Goal: Information Seeking & Learning: Find specific page/section

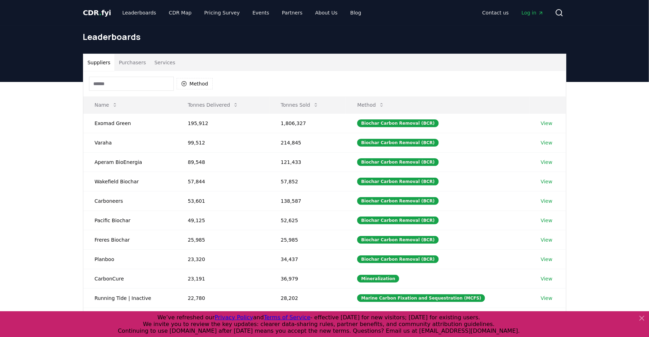
click at [126, 84] on input at bounding box center [131, 84] width 85 height 14
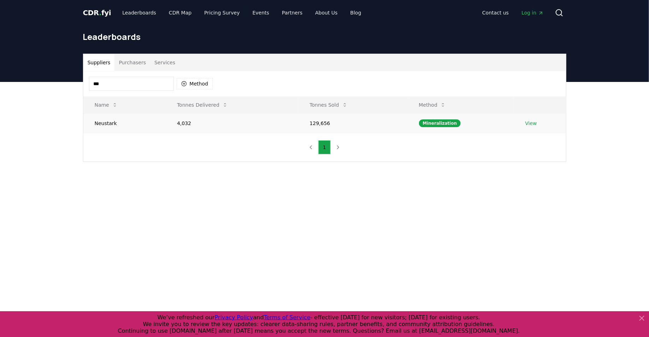
type input "***"
click at [525, 122] on link "View" at bounding box center [531, 123] width 12 height 7
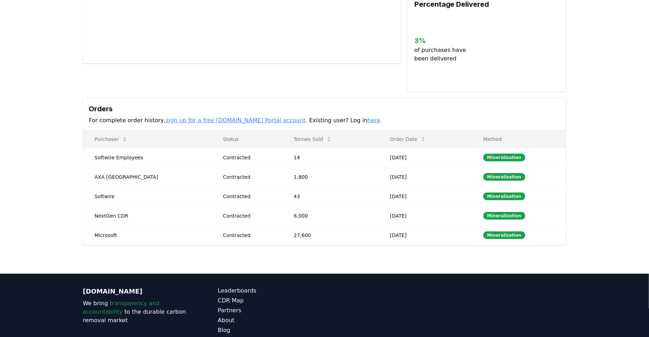
scroll to position [158, 0]
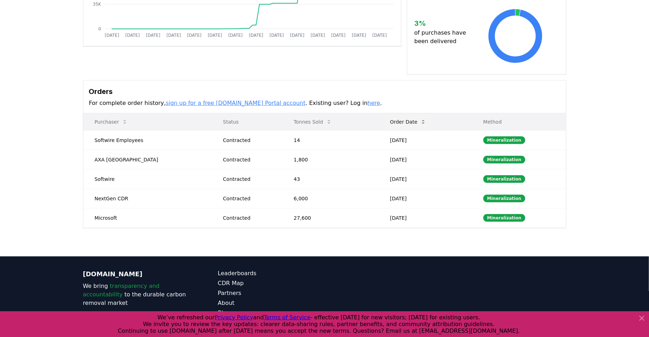
click at [398, 115] on button "Order Date" at bounding box center [407, 122] width 47 height 14
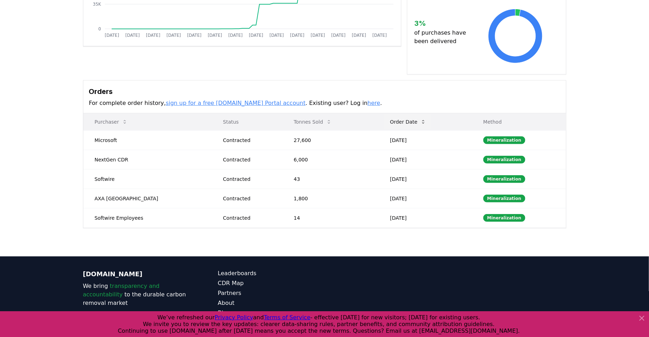
click at [400, 115] on button "Order Date" at bounding box center [407, 122] width 47 height 14
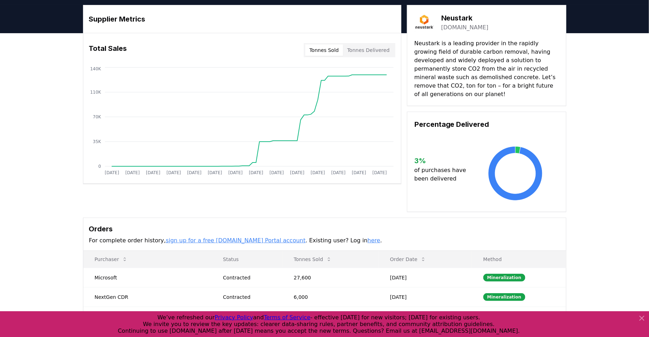
scroll to position [0, 0]
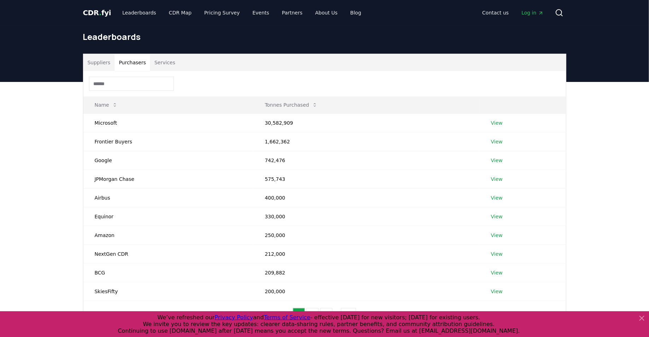
click at [139, 60] on button "Purchasers" at bounding box center [132, 62] width 36 height 17
click at [138, 84] on input at bounding box center [131, 84] width 85 height 14
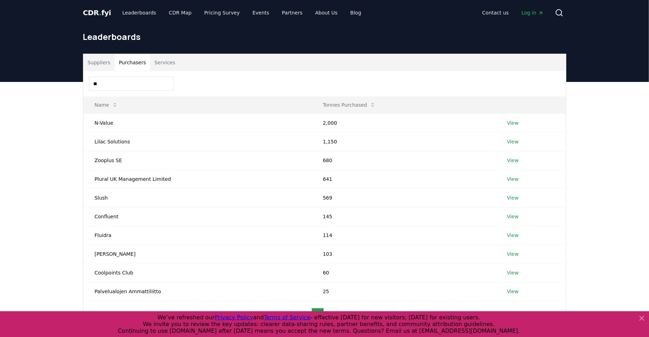
type input "*"
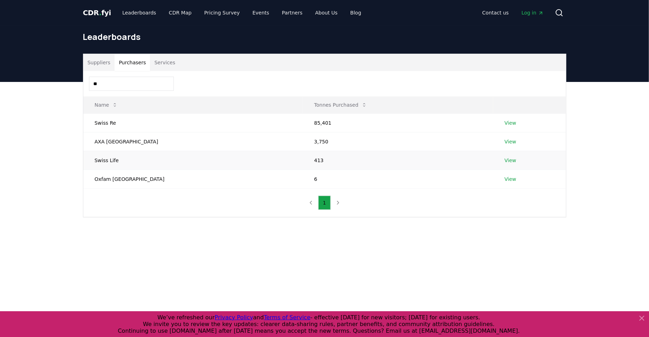
type input "**"
click at [504, 159] on link "View" at bounding box center [510, 160] width 12 height 7
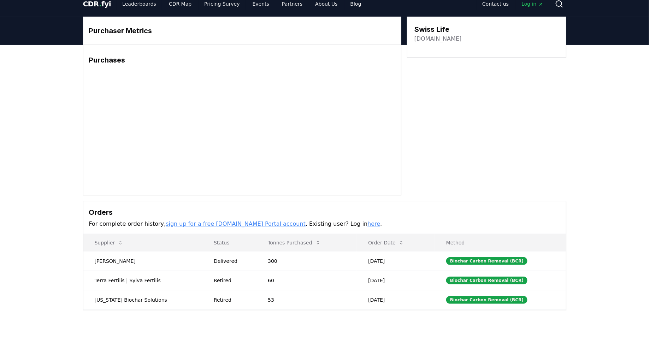
scroll to position [10, 0]
